Goal: Navigation & Orientation: Find specific page/section

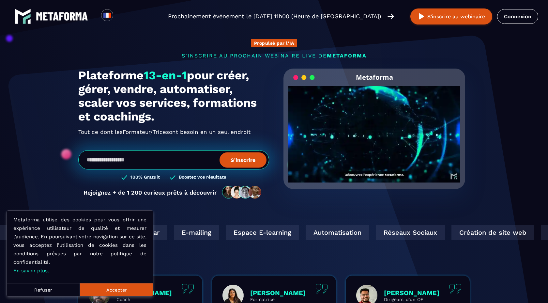
click at [128, 292] on button "Accepter" at bounding box center [116, 289] width 73 height 13
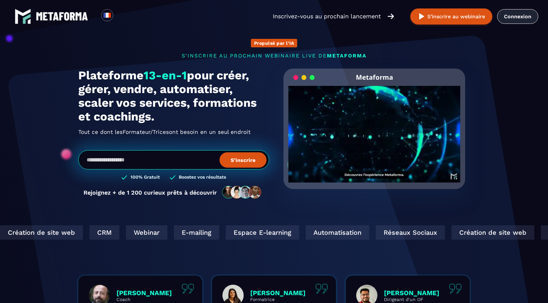
click at [508, 13] on link "Connexion" at bounding box center [517, 16] width 41 height 15
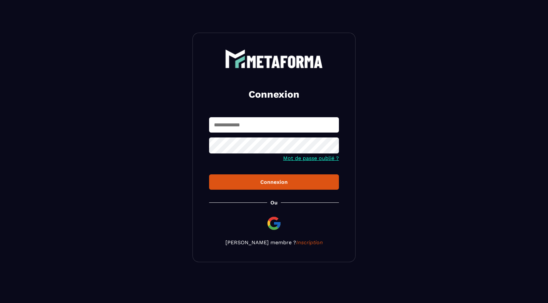
type input "**********"
click at [249, 185] on div "Connexion" at bounding box center [273, 182] width 119 height 6
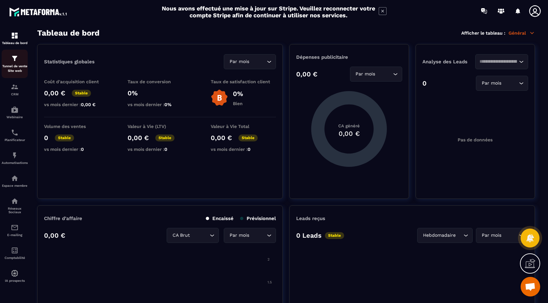
click at [18, 60] on img at bounding box center [15, 58] width 8 height 8
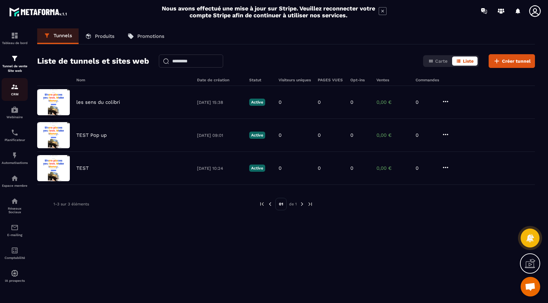
click at [15, 87] on img at bounding box center [15, 87] width 8 height 8
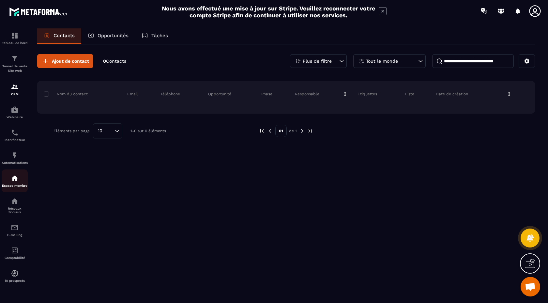
click at [18, 186] on p "Espace membre" at bounding box center [15, 186] width 26 height 4
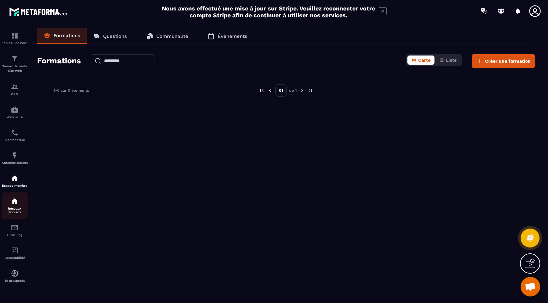
click at [16, 212] on p "Réseaux Sociaux" at bounding box center [15, 209] width 26 height 7
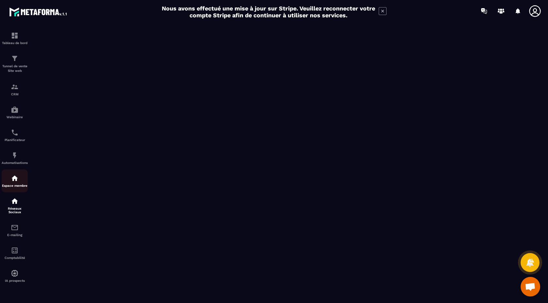
click at [18, 184] on div "Espace membre" at bounding box center [15, 180] width 26 height 13
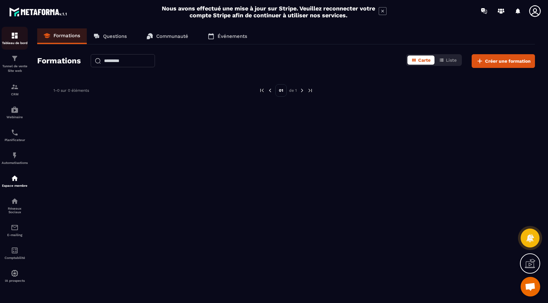
click at [16, 37] on img at bounding box center [15, 36] width 8 height 8
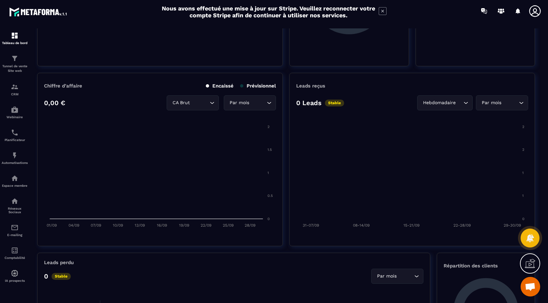
scroll to position [148, 0]
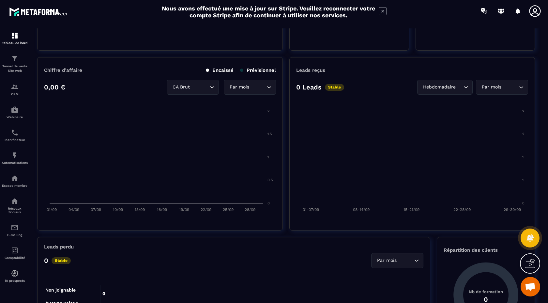
click at [536, 13] on icon at bounding box center [534, 11] width 13 height 13
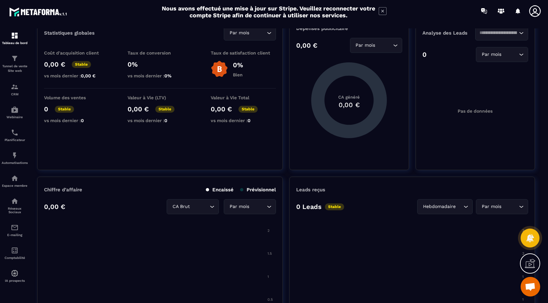
scroll to position [0, 0]
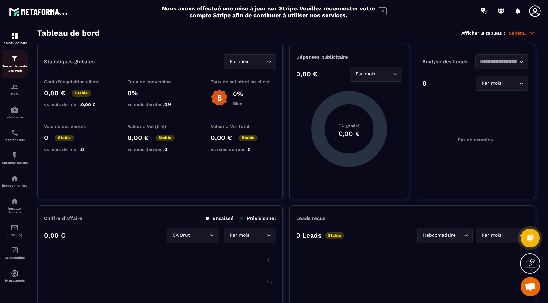
click at [20, 66] on p "Tunnel de vente Site web" at bounding box center [15, 68] width 26 height 9
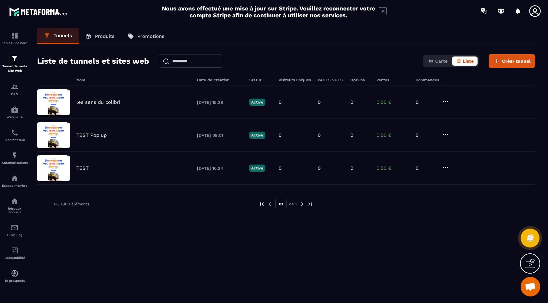
click at [142, 33] on p "Promotions" at bounding box center [150, 36] width 27 height 6
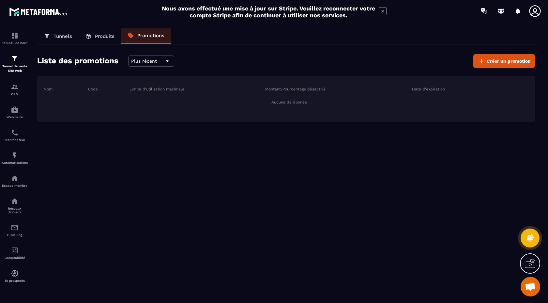
click at [102, 39] on p "Produits" at bounding box center [105, 36] width 20 height 6
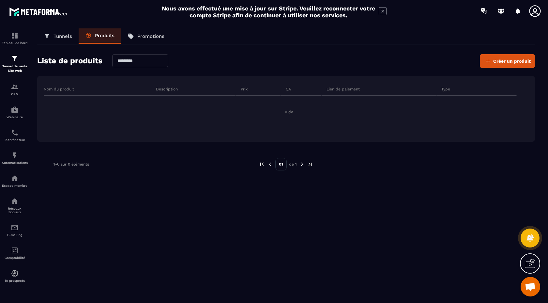
click at [65, 38] on p "Tunnels" at bounding box center [62, 36] width 19 height 6
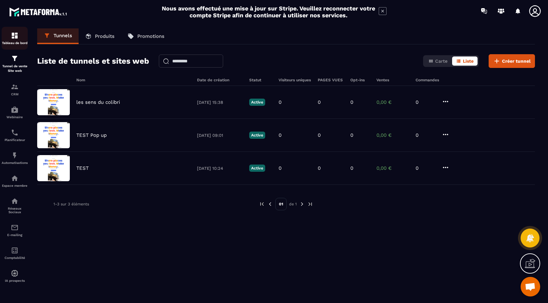
click at [18, 37] on img at bounding box center [15, 36] width 8 height 8
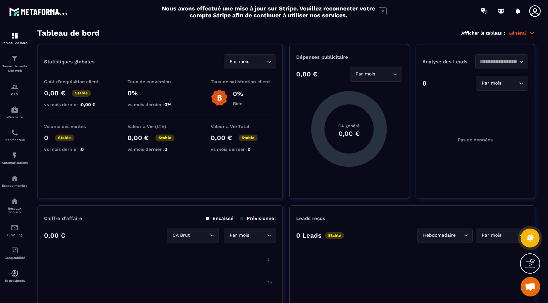
click at [529, 34] on icon at bounding box center [532, 33] width 6 height 6
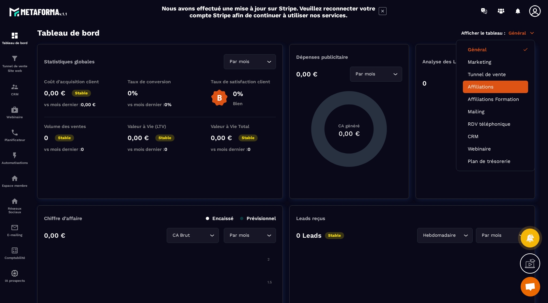
click at [512, 89] on link "Affiliations" at bounding box center [495, 87] width 55 height 6
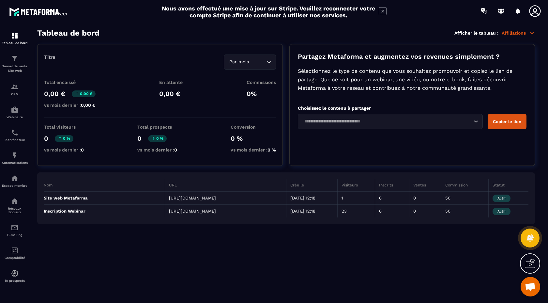
click at [373, 218] on td "23" at bounding box center [356, 210] width 38 height 13
